Goal: Task Accomplishment & Management: Use online tool/utility

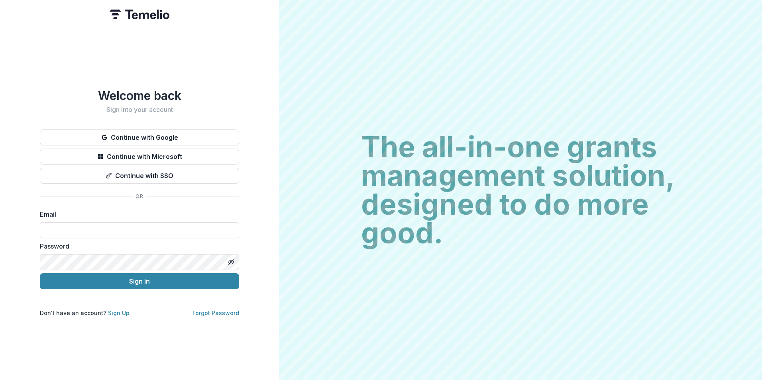
click at [157, 231] on input at bounding box center [139, 230] width 199 height 16
type input "**********"
click at [40, 273] on button "Sign In" at bounding box center [139, 281] width 199 height 16
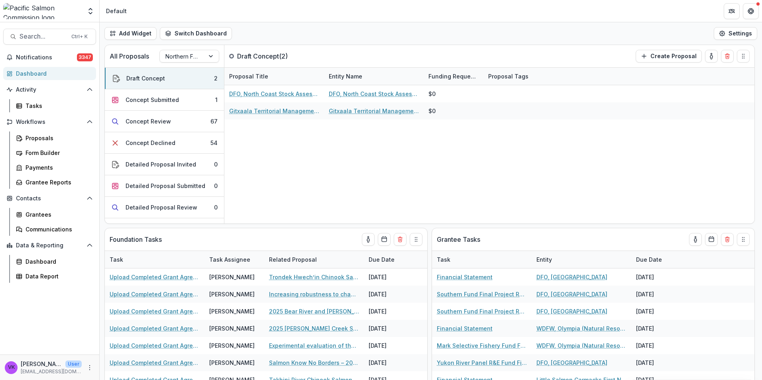
click at [545, 10] on header "Default" at bounding box center [431, 11] width 662 height 22
